Goal: Task Accomplishment & Management: Manage account settings

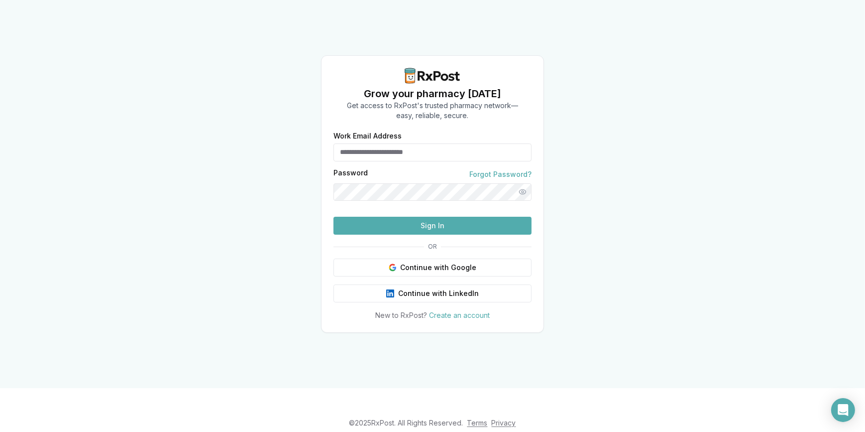
type input "**********"
click at [423, 234] on button "Sign In" at bounding box center [433, 226] width 198 height 18
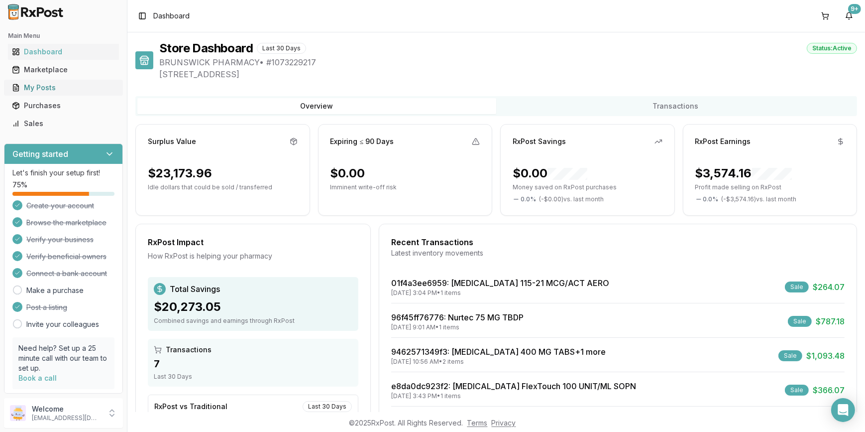
click at [49, 87] on div "My Posts" at bounding box center [63, 88] width 103 height 10
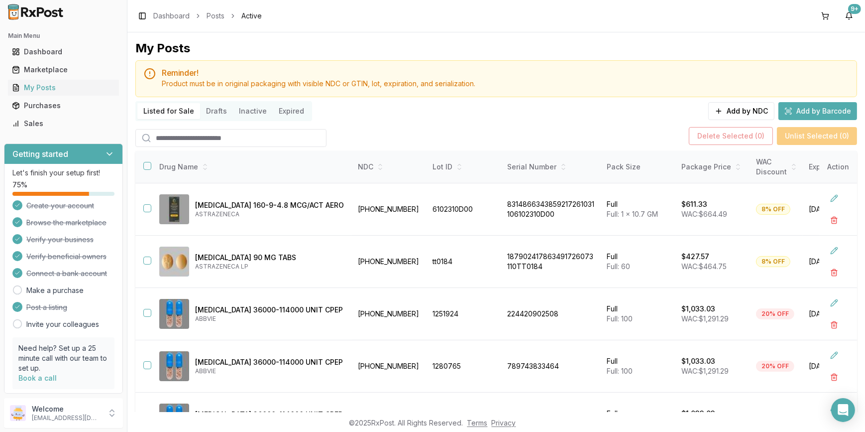
click at [863, 423] on footer "© 2025 RxPost. All Rights Reserved. Terms Privacy" at bounding box center [432, 423] width 865 height 18
click at [849, 330] on td at bounding box center [838, 314] width 38 height 52
click at [847, 334] on td at bounding box center [838, 314] width 38 height 52
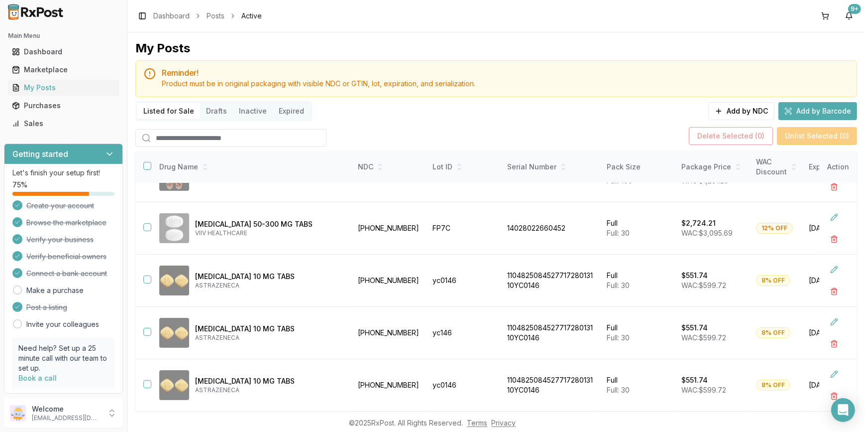
scroll to position [77, 0]
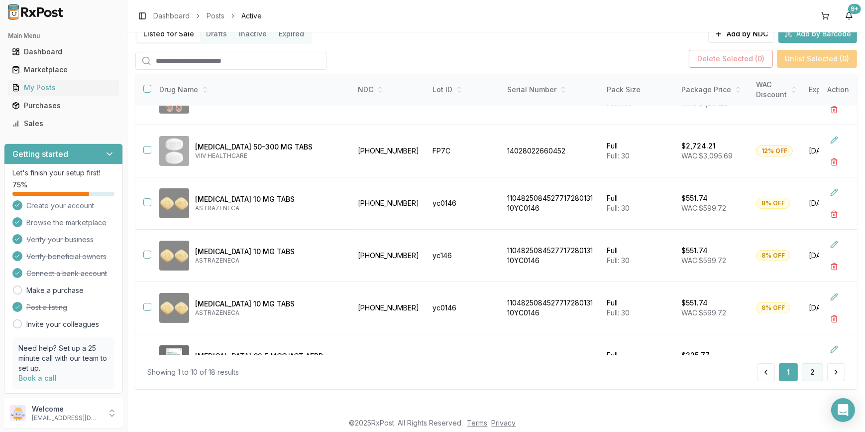
click at [811, 371] on button "2" at bounding box center [812, 372] width 21 height 18
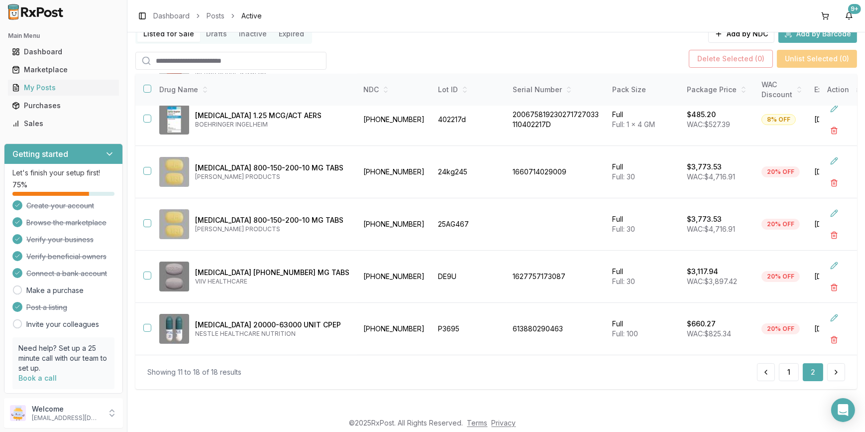
scroll to position [172, 0]
click at [831, 259] on button at bounding box center [834, 265] width 18 height 18
click at [829, 262] on button at bounding box center [834, 265] width 18 height 18
click at [146, 272] on button "button" at bounding box center [147, 275] width 8 height 8
click at [828, 260] on button at bounding box center [834, 265] width 18 height 18
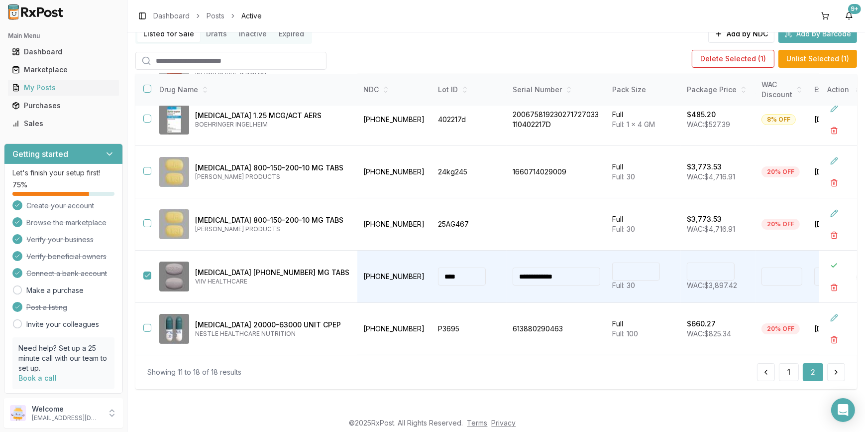
scroll to position [172, 253]
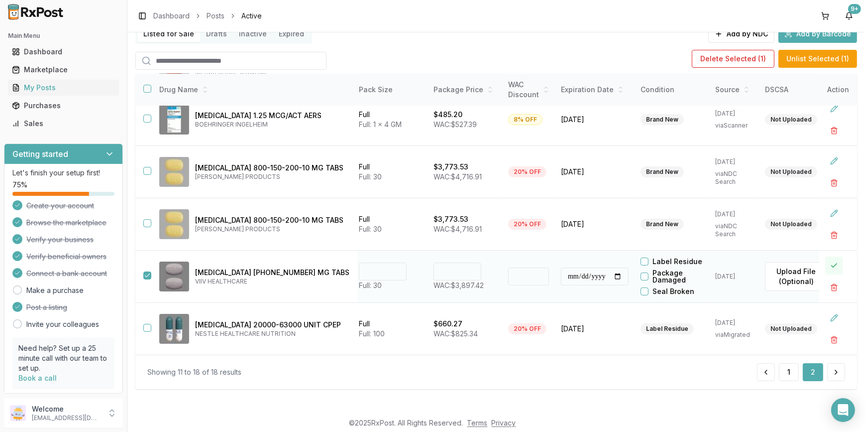
click at [827, 262] on button at bounding box center [834, 265] width 18 height 18
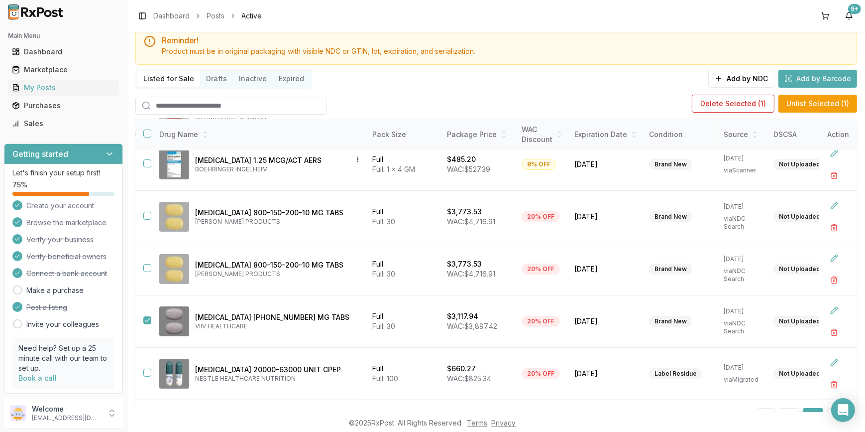
scroll to position [0, 0]
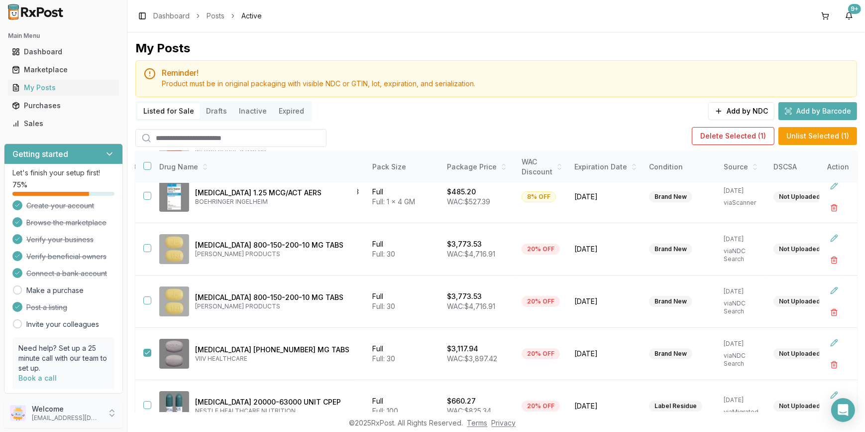
click at [55, 415] on p "[EMAIL_ADDRESS][DOMAIN_NAME]" at bounding box center [66, 418] width 69 height 8
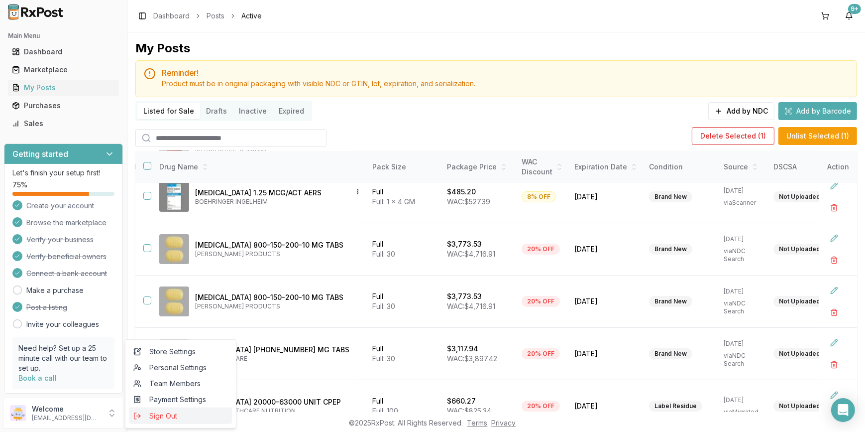
click at [157, 418] on span "Sign Out" at bounding box center [180, 416] width 95 height 10
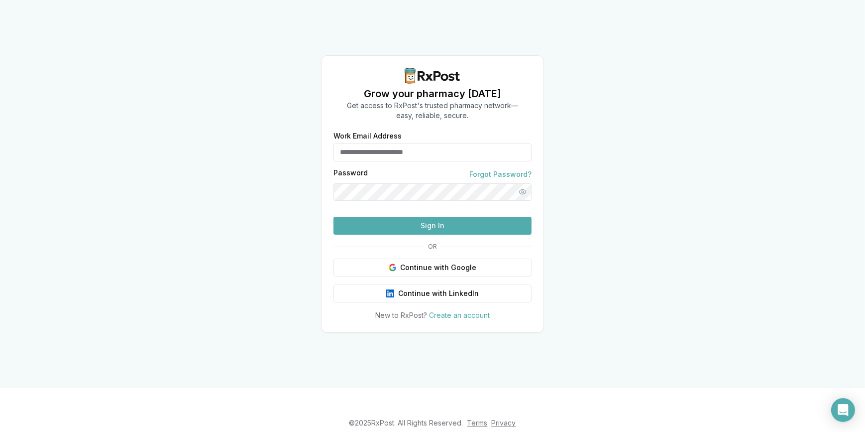
type input "**********"
click at [612, 235] on div "**********" at bounding box center [432, 194] width 865 height 388
